Goal: Task Accomplishment & Management: Manage account settings

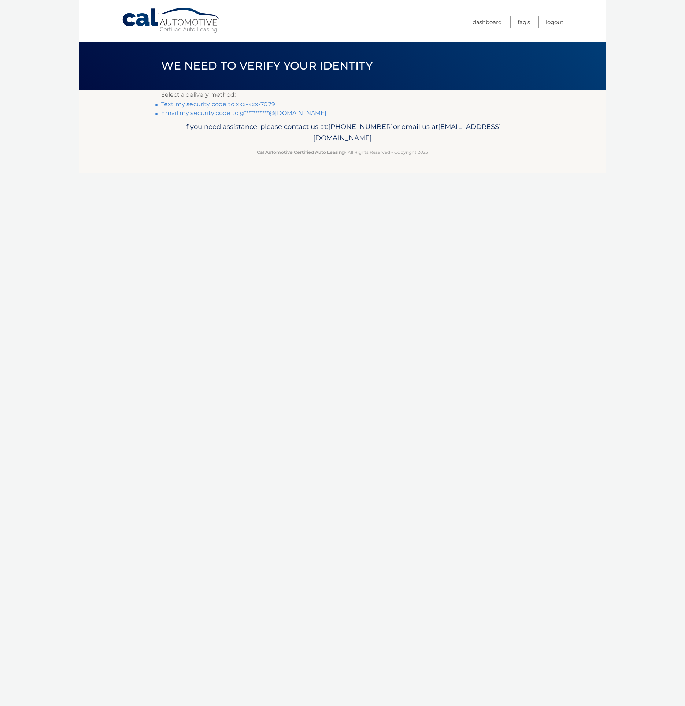
click at [256, 105] on link "Text my security code to xxx-xxx-7079" at bounding box center [218, 104] width 114 height 7
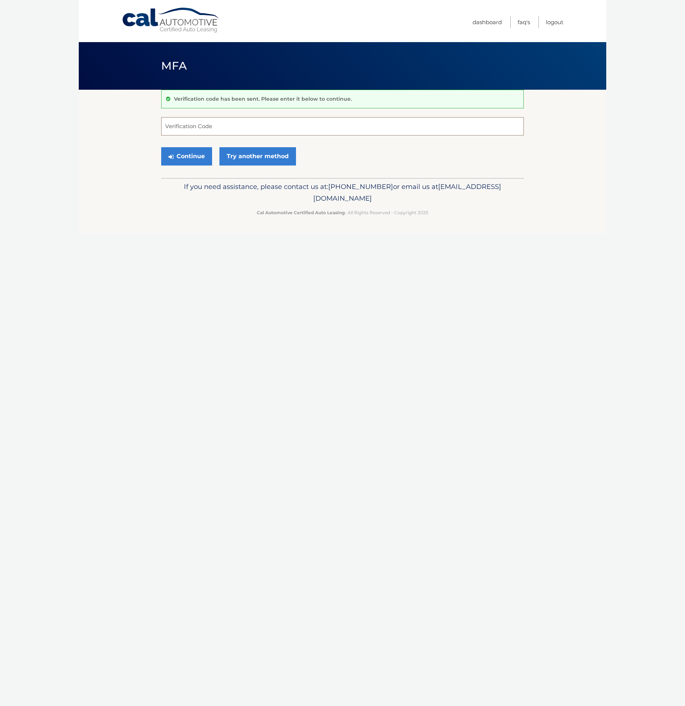
click at [359, 128] on input "Verification Code" at bounding box center [342, 126] width 363 height 18
paste input "405015"
type input "405015"
click at [199, 160] on button "Continue" at bounding box center [186, 156] width 51 height 18
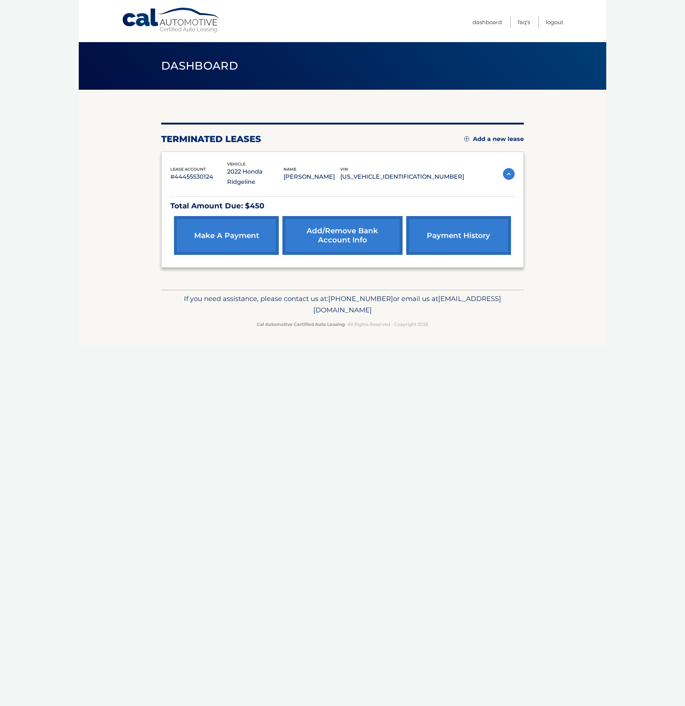
click at [322, 187] on div "Total Amount Due: $450 make a payment Add/Remove bank account info payment hist…" at bounding box center [342, 222] width 344 height 71
click at [433, 229] on link "payment history" at bounding box center [458, 235] width 105 height 39
click at [232, 68] on span "Dashboard" at bounding box center [199, 66] width 77 height 14
click at [523, 23] on link "FAQ's" at bounding box center [524, 22] width 12 height 12
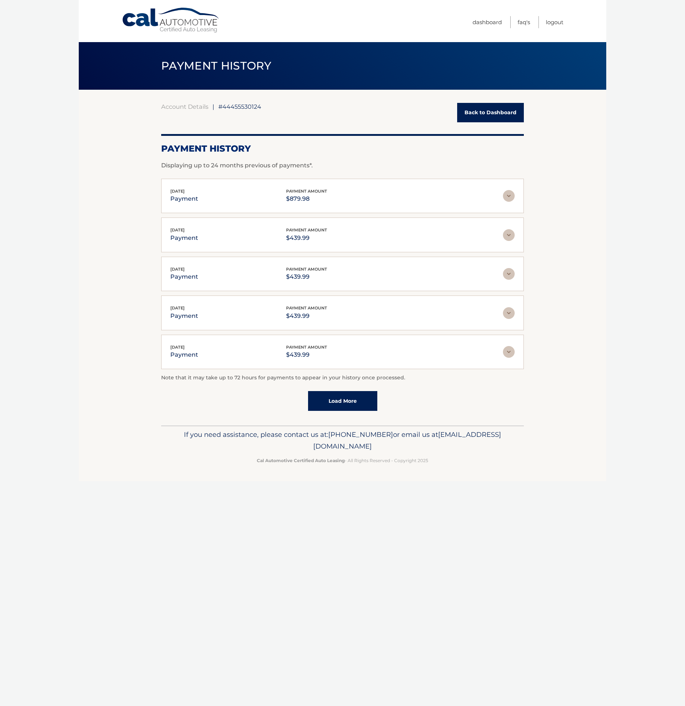
click at [507, 199] on img at bounding box center [509, 196] width 12 height 12
